Goal: Information Seeking & Learning: Learn about a topic

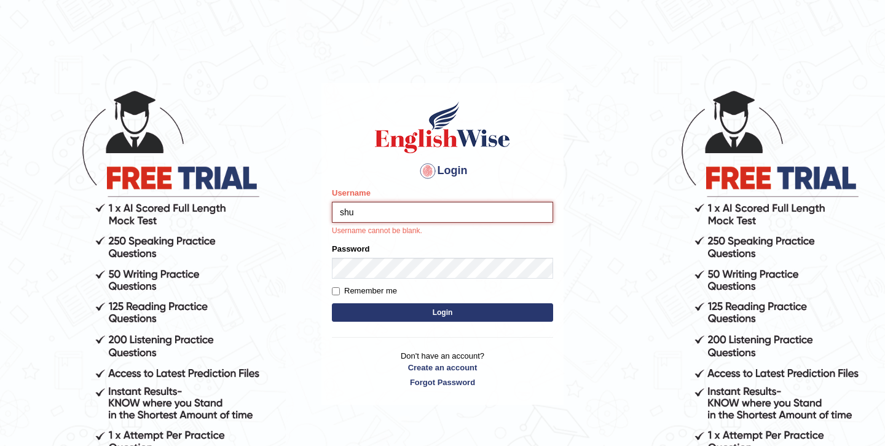
type input "shub"
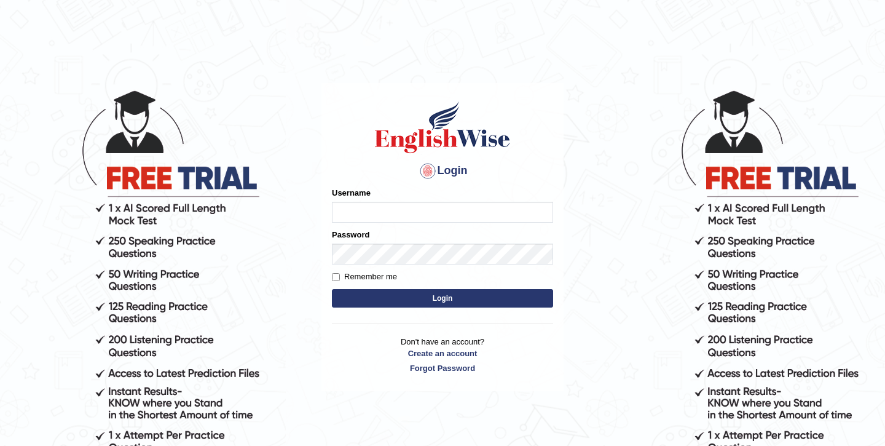
click at [403, 208] on input "Username" at bounding box center [442, 212] width 221 height 21
type input "shubham04"
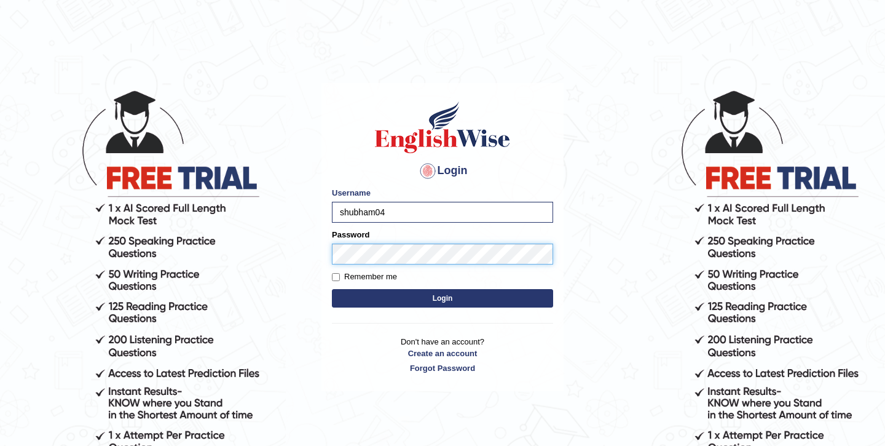
click at [332, 289] on button "Login" at bounding box center [442, 298] width 221 height 18
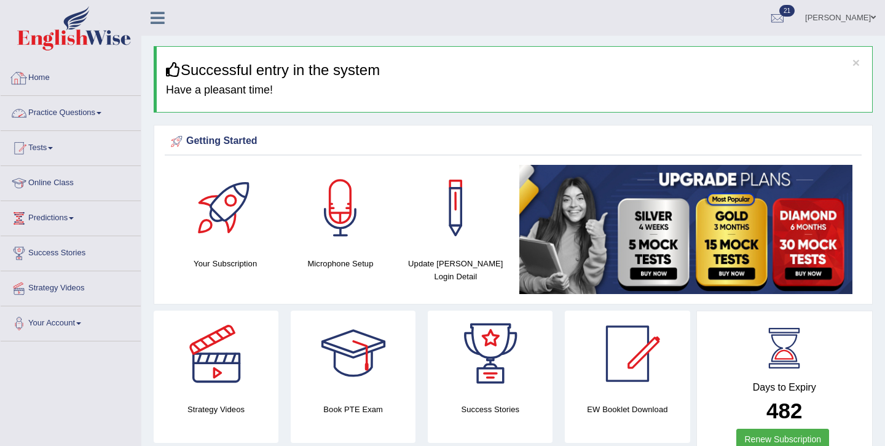
click at [86, 119] on link "Practice Questions" at bounding box center [71, 111] width 140 height 31
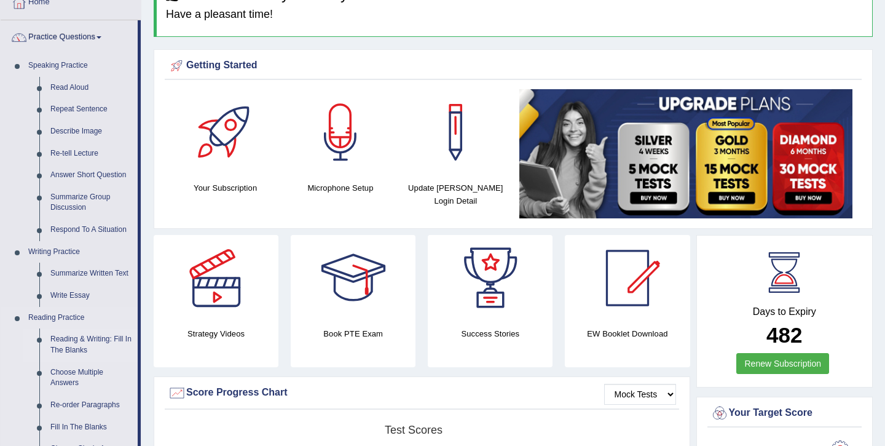
scroll to position [78, 0]
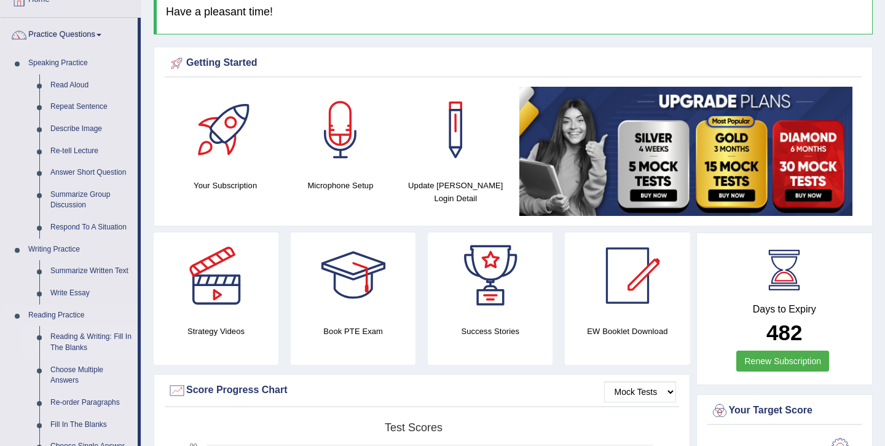
click at [68, 339] on link "Reading & Writing: Fill In The Blanks" at bounding box center [91, 342] width 93 height 33
